Goal: Information Seeking & Learning: Learn about a topic

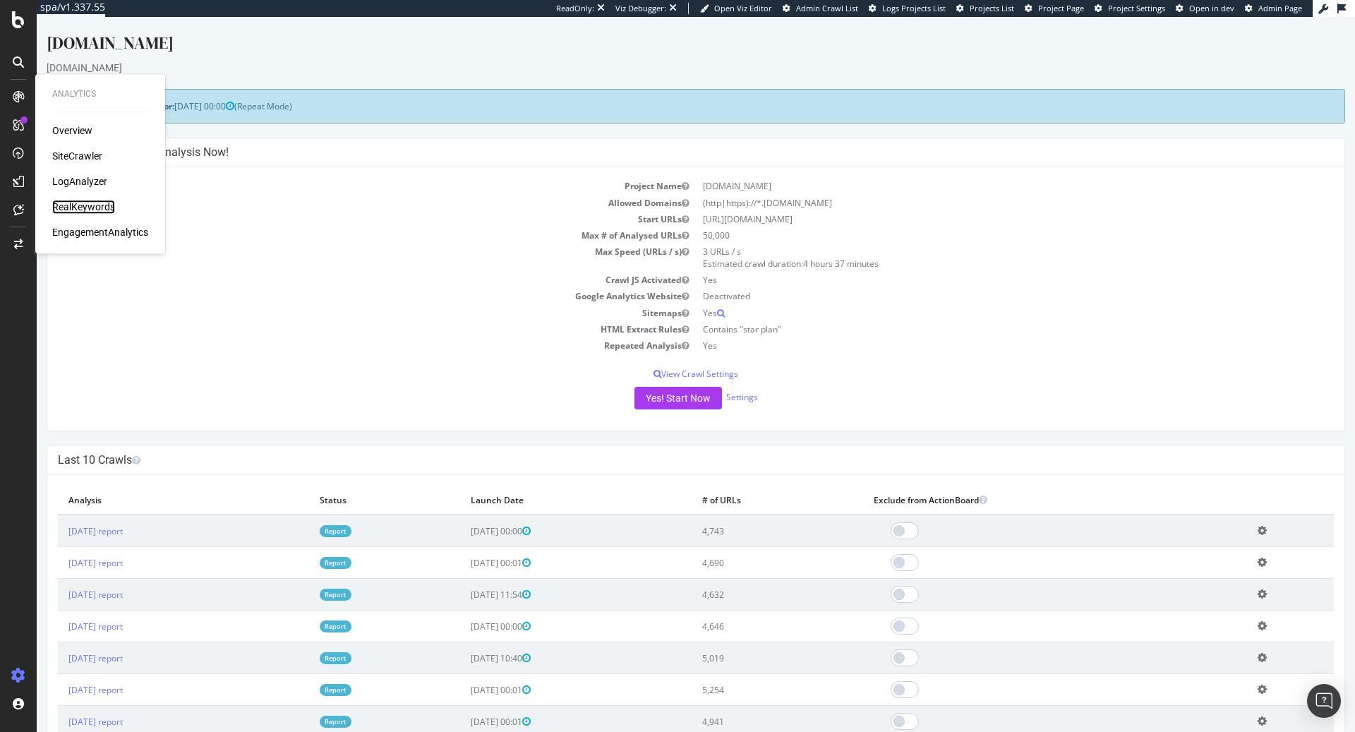
click at [79, 200] on div "RealKeywords" at bounding box center [83, 207] width 63 height 14
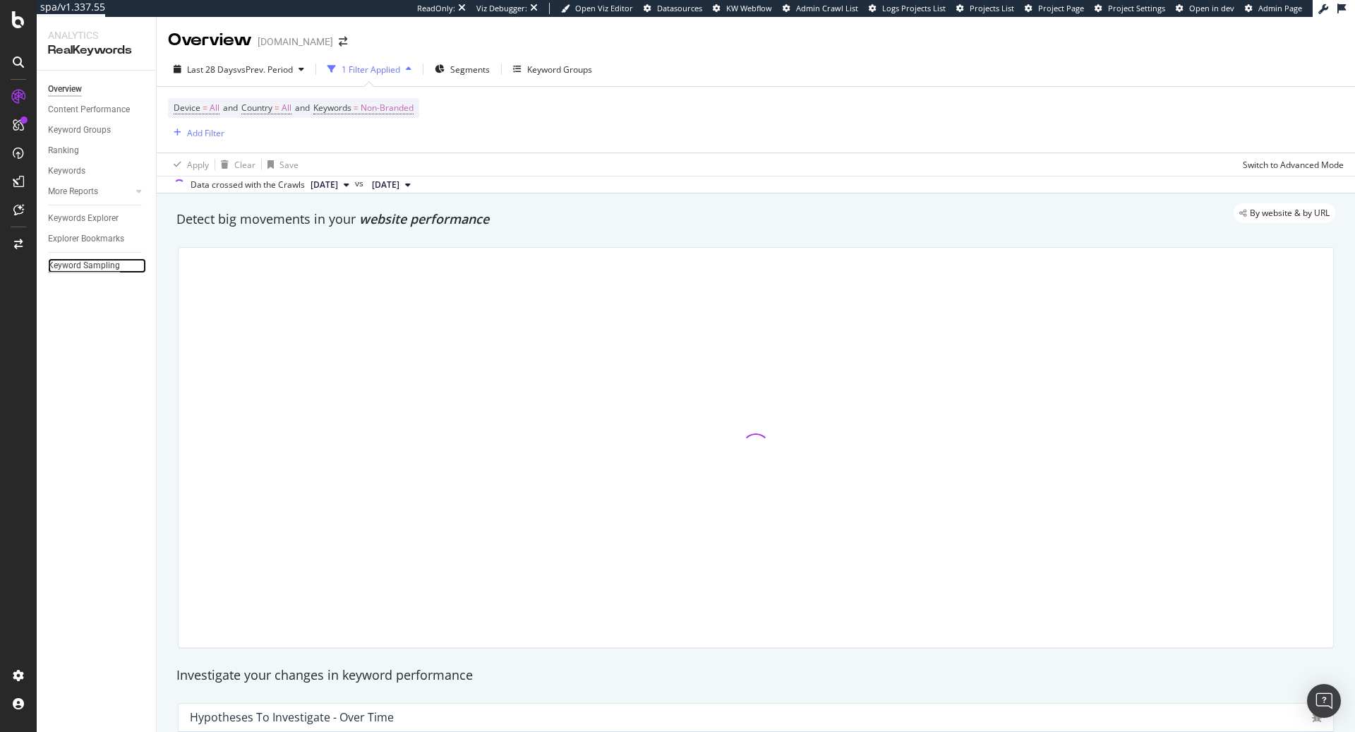
click at [87, 260] on div "Keyword Sampling" at bounding box center [84, 265] width 72 height 15
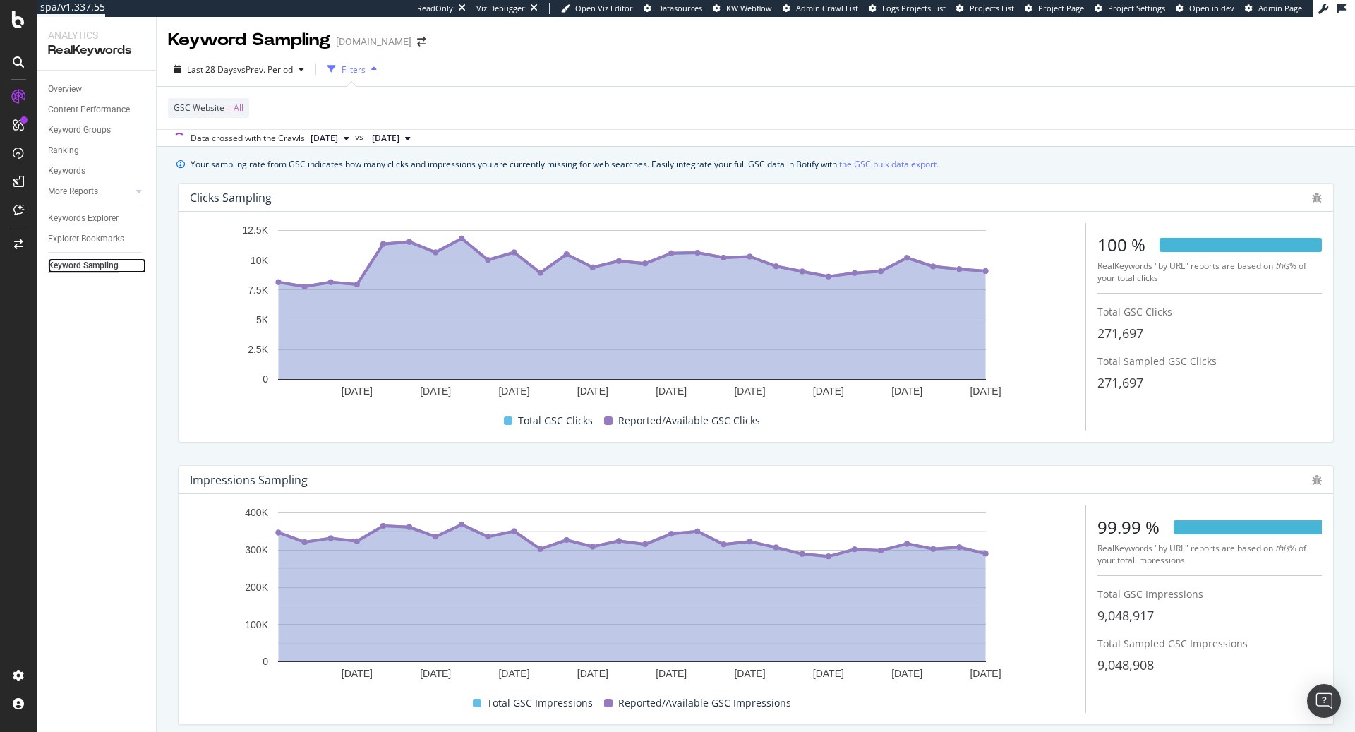
click at [90, 263] on div "Keyword Sampling" at bounding box center [83, 265] width 71 height 15
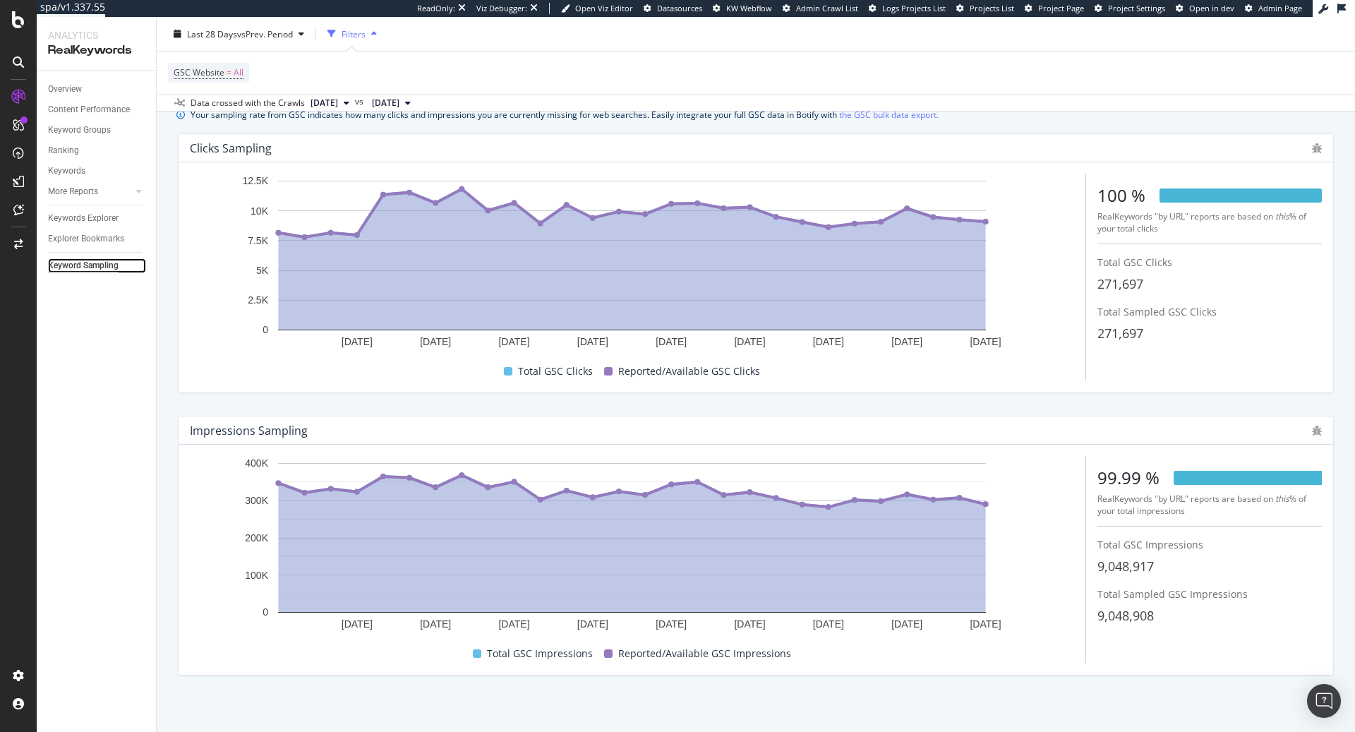
scroll to position [54, 0]
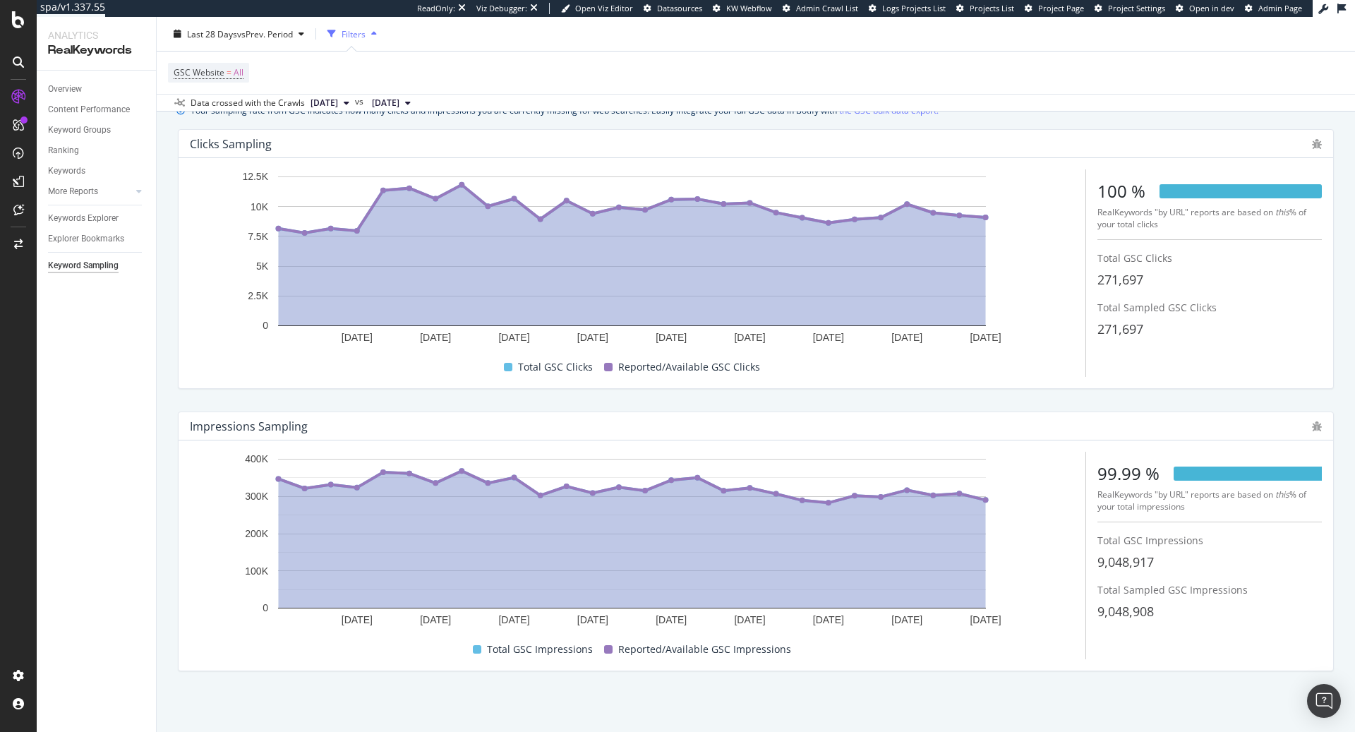
click at [1117, 199] on div "100 %" at bounding box center [1122, 191] width 48 height 24
click at [1127, 208] on div "RealKeywords "by URL" reports are based on this % of your total clicks" at bounding box center [1210, 218] width 224 height 24
click at [1156, 484] on div "99.99 %" at bounding box center [1210, 474] width 224 height 24
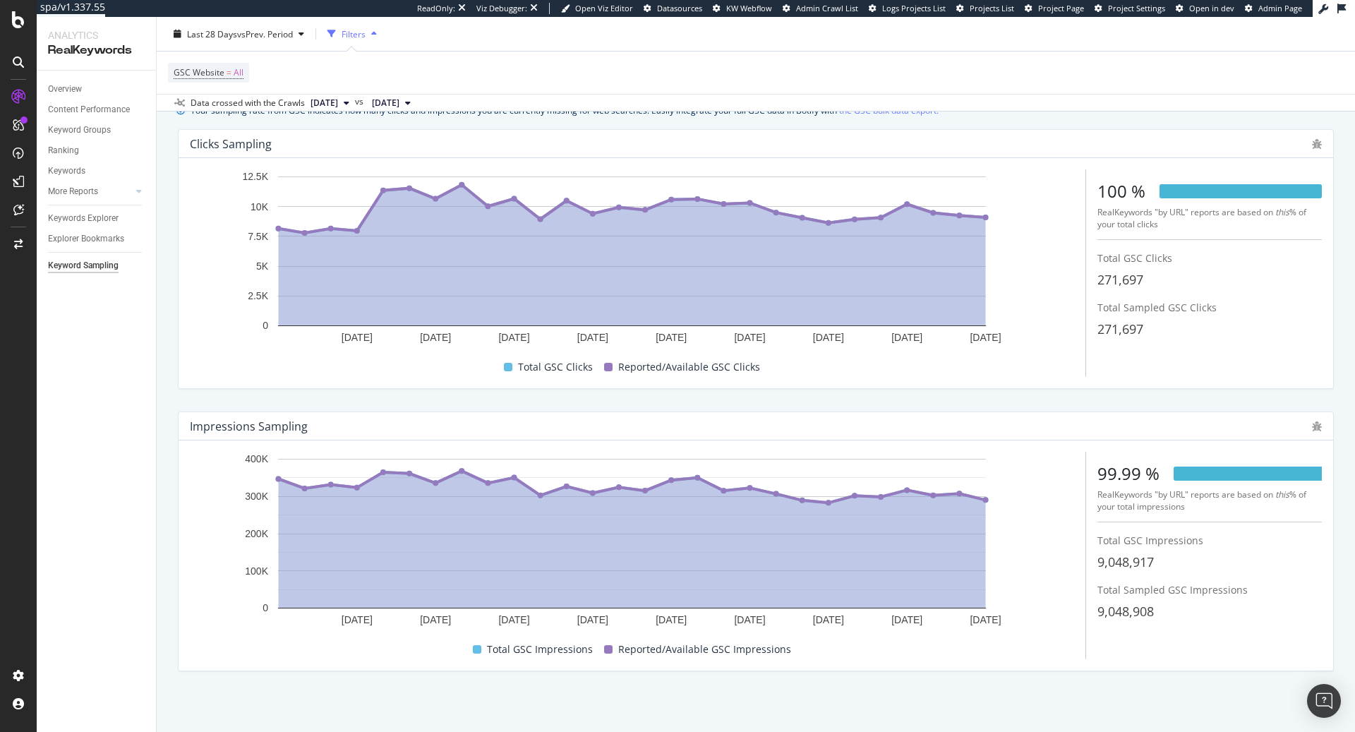
click at [1156, 484] on div "99.99 %" at bounding box center [1210, 474] width 224 height 24
click at [1128, 478] on div "99.99 %" at bounding box center [1129, 474] width 62 height 24
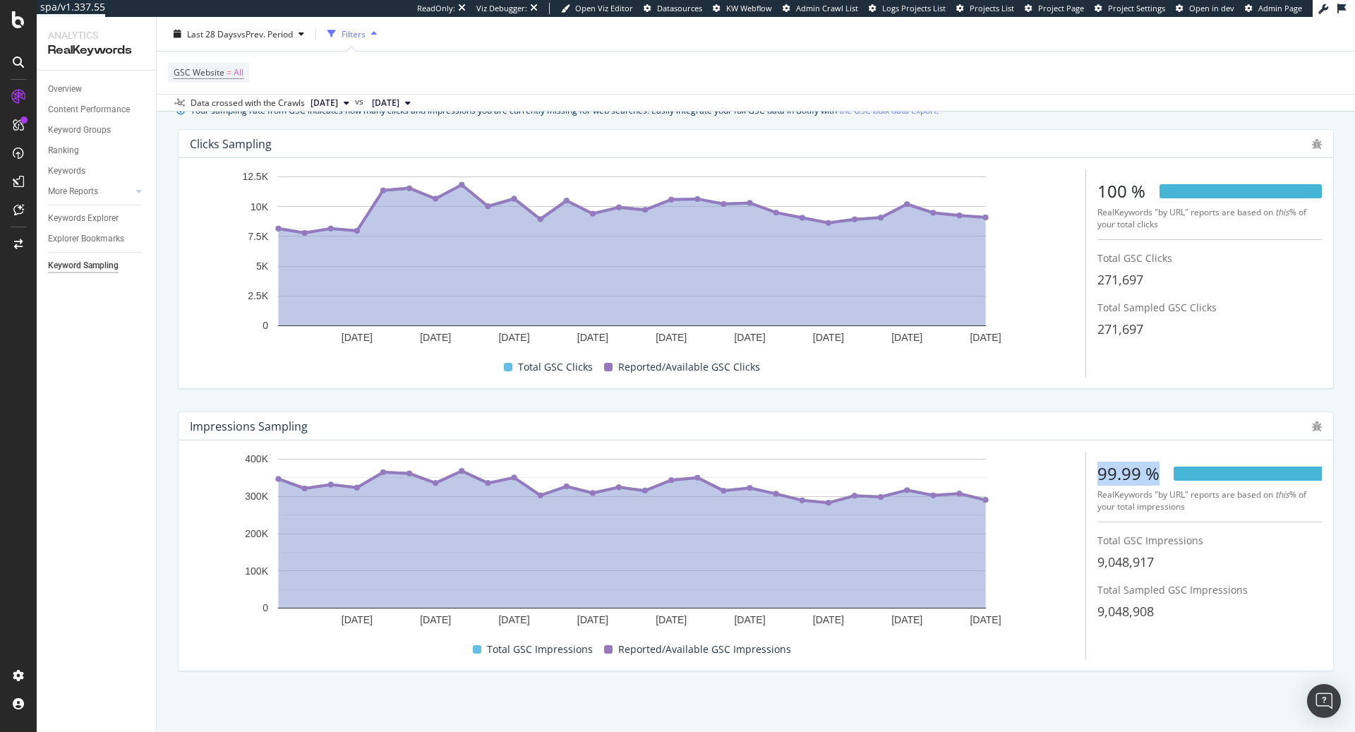
click at [1128, 478] on div "99.99 %" at bounding box center [1129, 474] width 62 height 24
click at [1144, 481] on div "99.99 %" at bounding box center [1129, 474] width 62 height 24
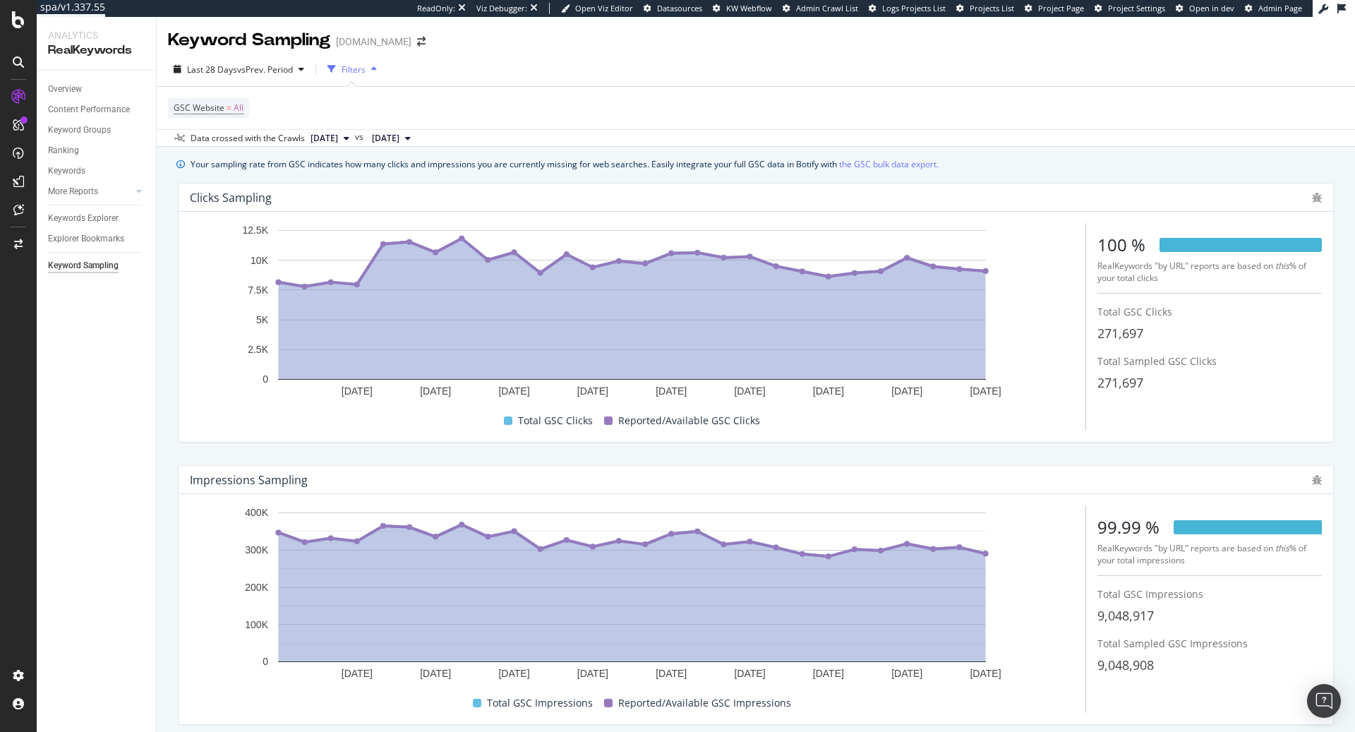
click at [1118, 244] on div "100 %" at bounding box center [1122, 245] width 48 height 24
click at [1132, 222] on div "[DATE] [DATE] [DATE] [DATE] [DATE] [DATE] [DATE] [DATE] [DATE] 0 2.5K 5K 7.5K 1…" at bounding box center [756, 327] width 1155 height 230
click at [1120, 244] on div "100 %" at bounding box center [1122, 245] width 48 height 24
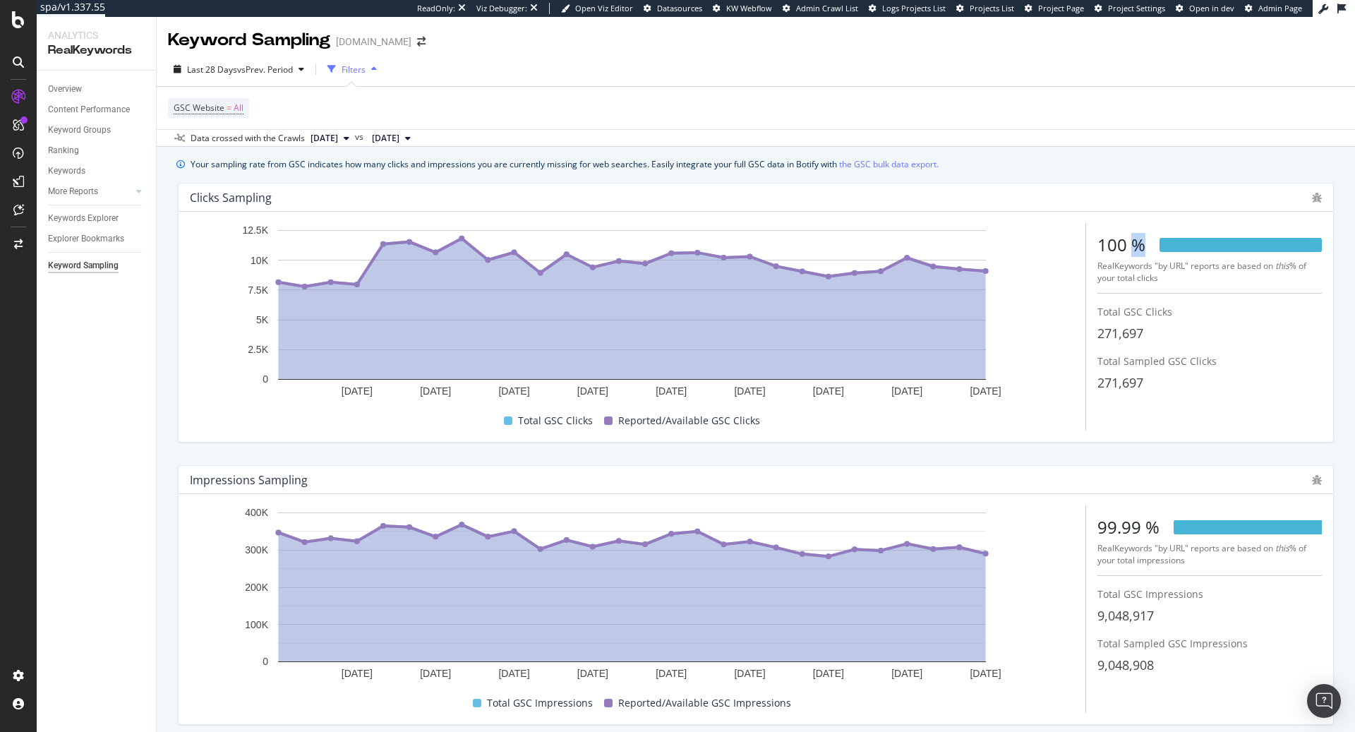
click at [1120, 244] on div "100 %" at bounding box center [1122, 245] width 48 height 24
click at [1167, 200] on div "Clicks Sampling" at bounding box center [747, 198] width 1115 height 14
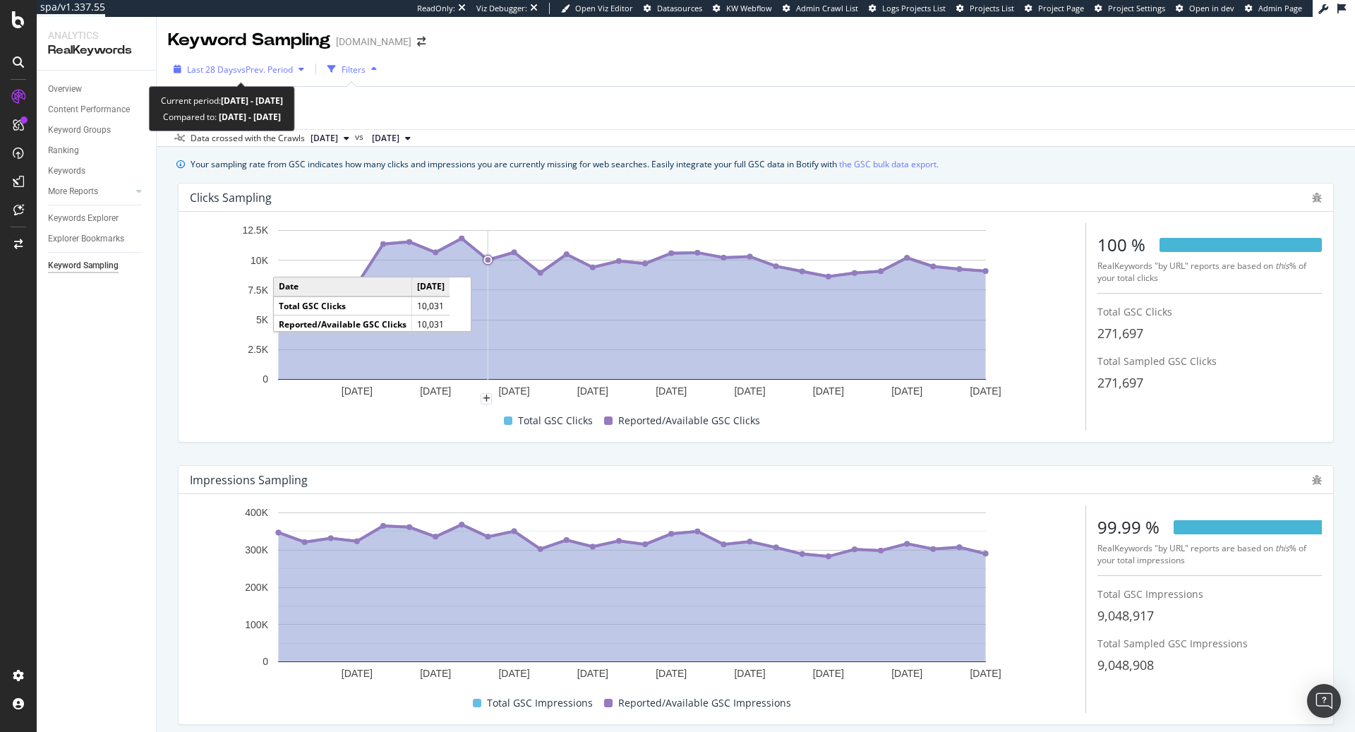
click at [260, 73] on span "vs Prev. Period" at bounding box center [265, 70] width 56 height 12
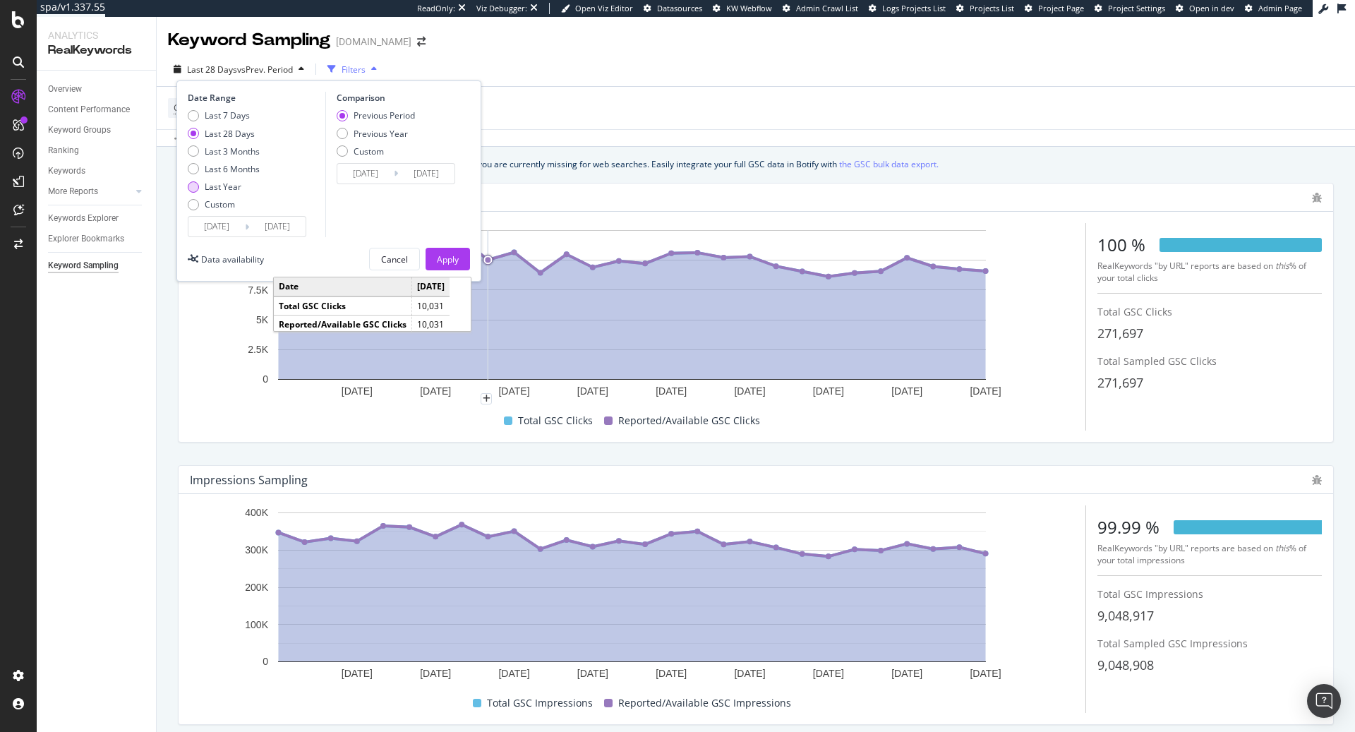
click at [228, 183] on div "Last Year" at bounding box center [223, 187] width 37 height 12
type input "[DATE]"
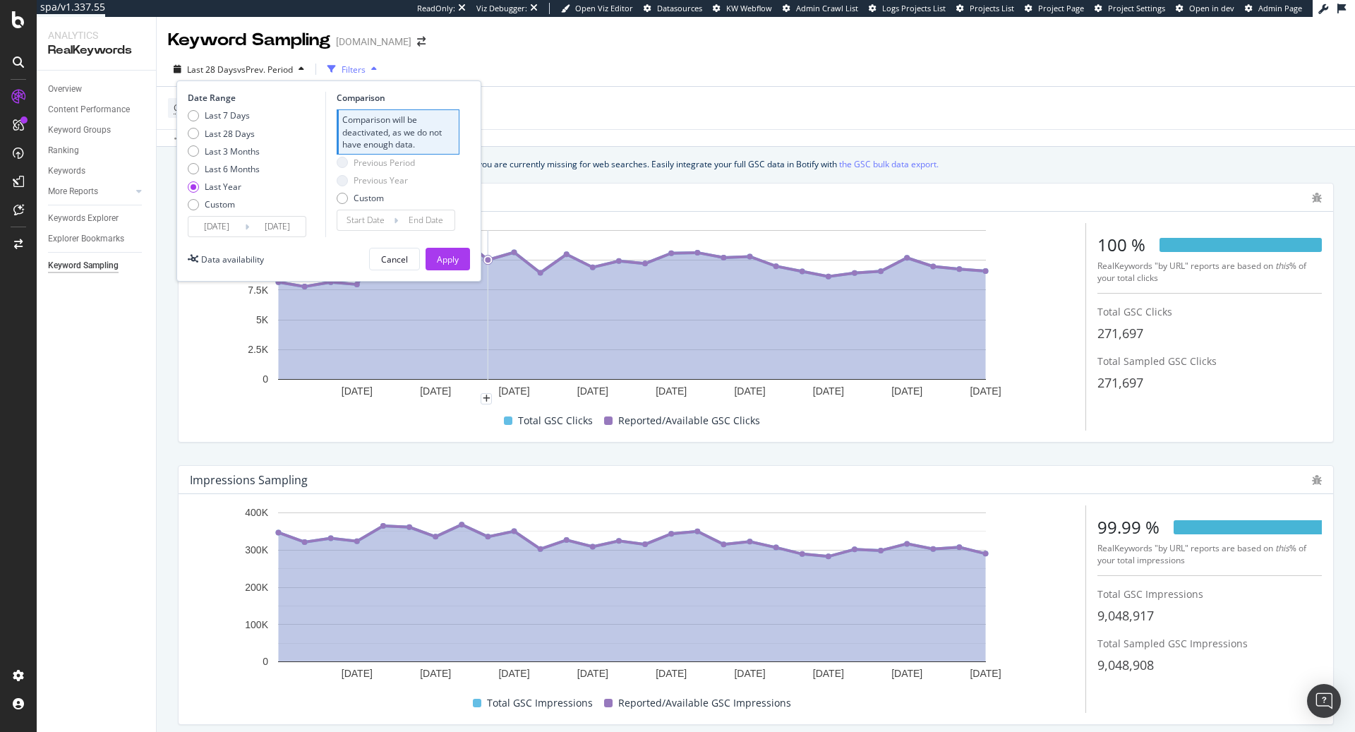
click at [464, 272] on div "Date Range Last 7 Days Last 28 Days Last 3 Months Last 6 Months Last Year Custo…" at bounding box center [328, 180] width 305 height 201
click at [453, 260] on div "Apply" at bounding box center [448, 259] width 22 height 12
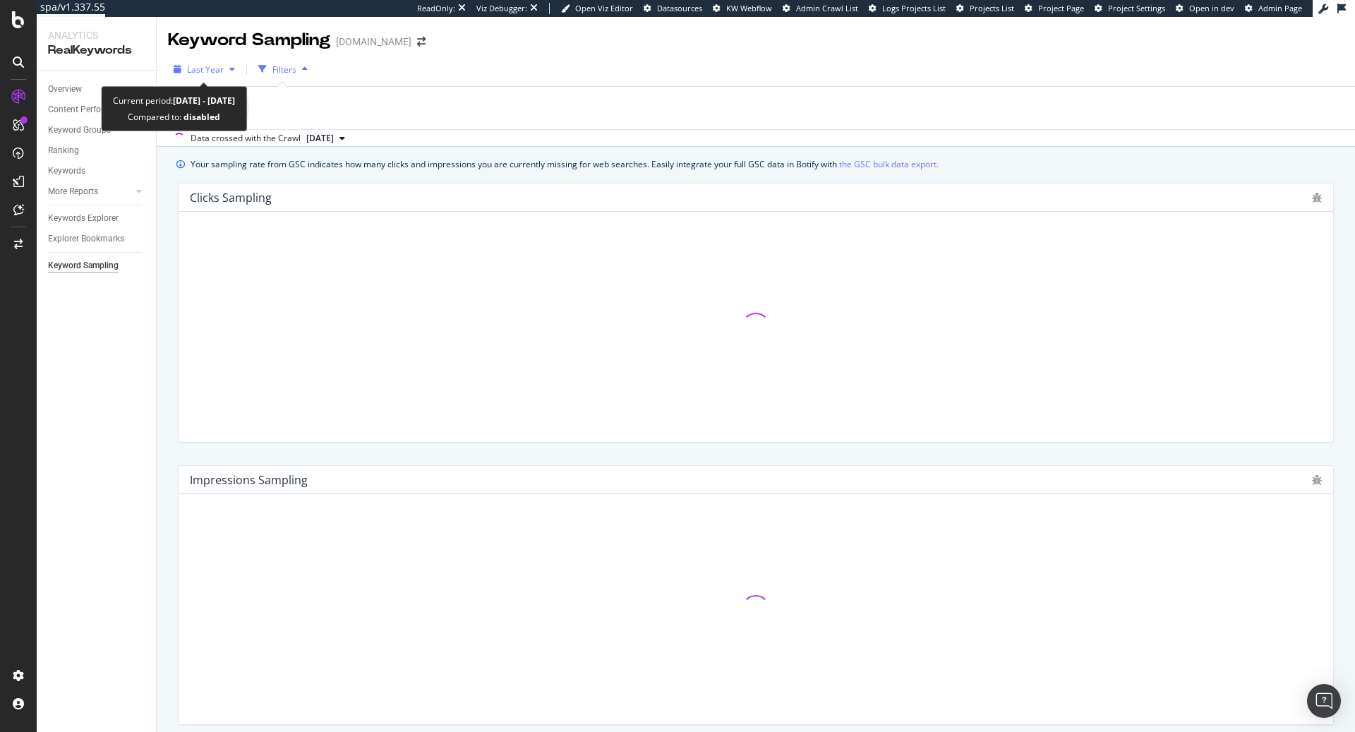
click at [220, 71] on span "Last Year" at bounding box center [205, 70] width 37 height 12
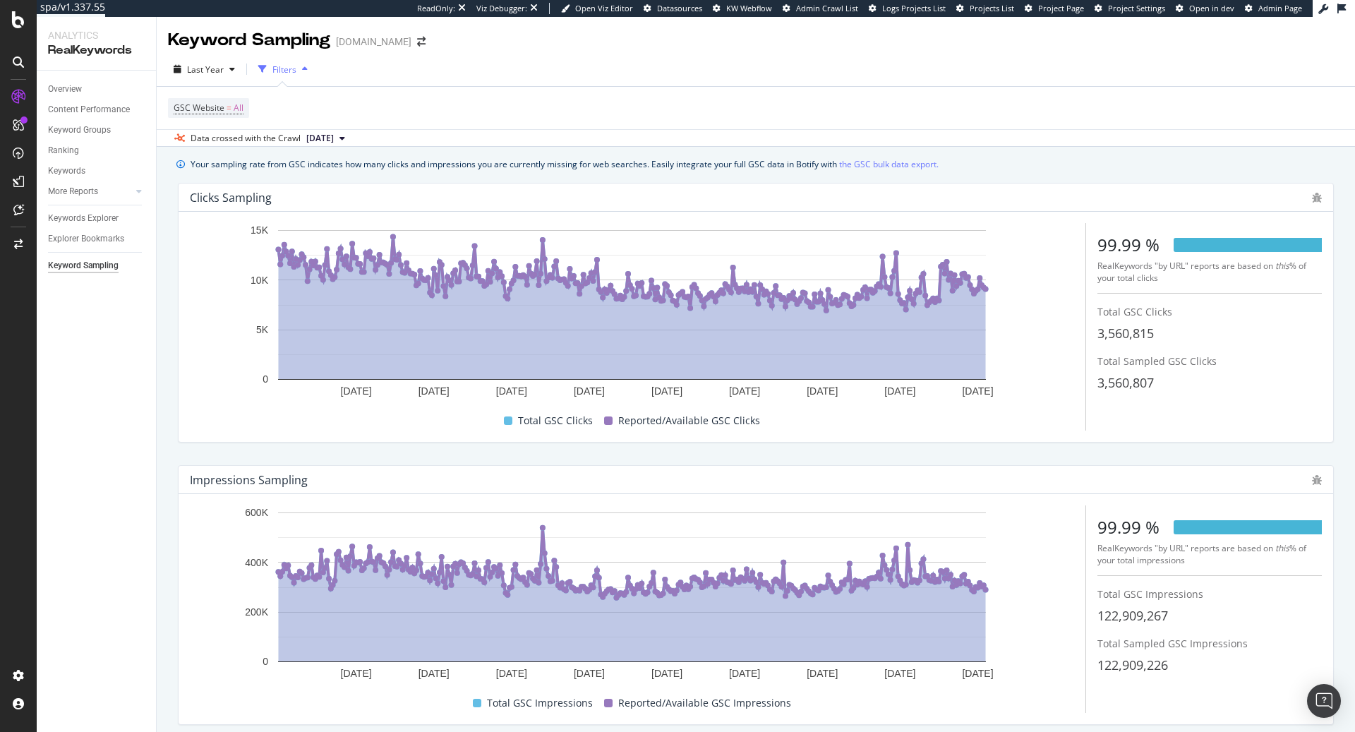
click at [653, 124] on div "GSC Website = All" at bounding box center [756, 108] width 1176 height 42
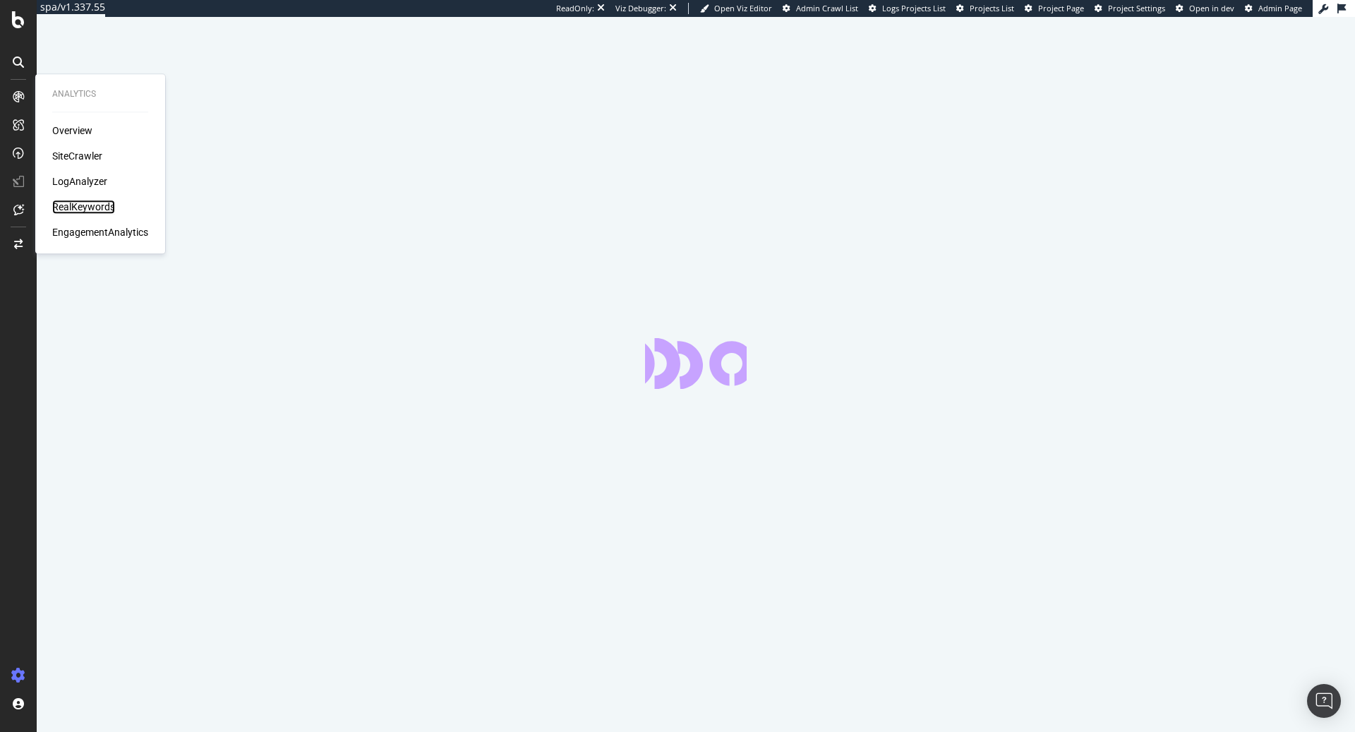
click at [78, 210] on div "RealKeywords" at bounding box center [83, 207] width 63 height 14
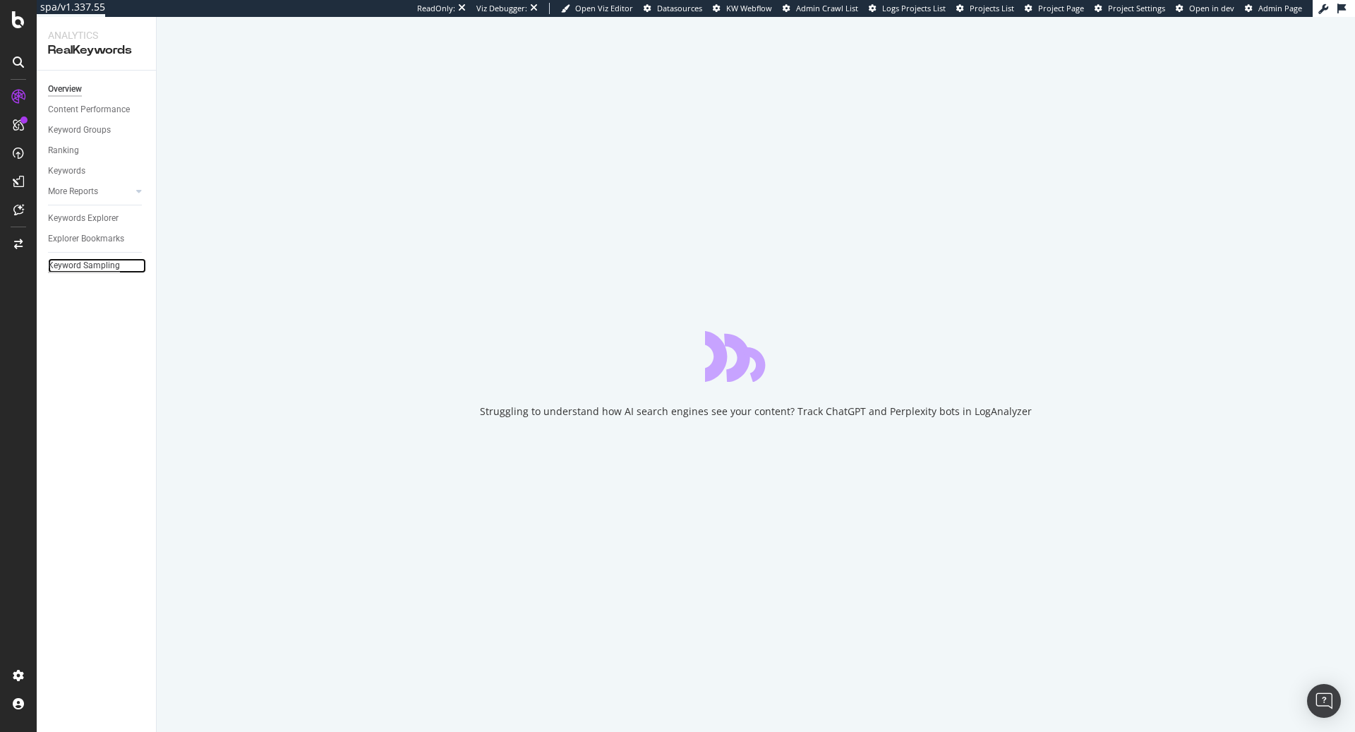
click at [79, 267] on div "Keyword Sampling" at bounding box center [84, 265] width 72 height 15
